Goal: Navigation & Orientation: Find specific page/section

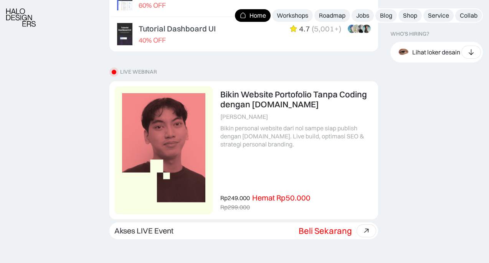
scroll to position [433, 0]
click at [366, 228] on icon at bounding box center [367, 230] width 8 height 7
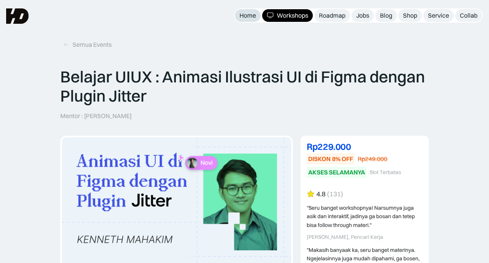
click at [247, 13] on div "Home" at bounding box center [248, 16] width 17 height 8
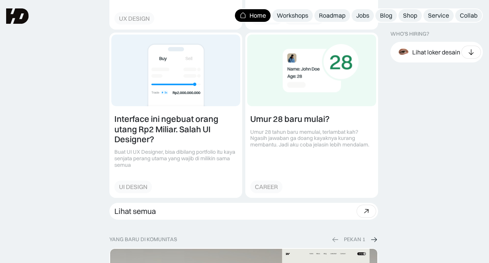
scroll to position [1408, 0]
